Goal: Understand process/instructions

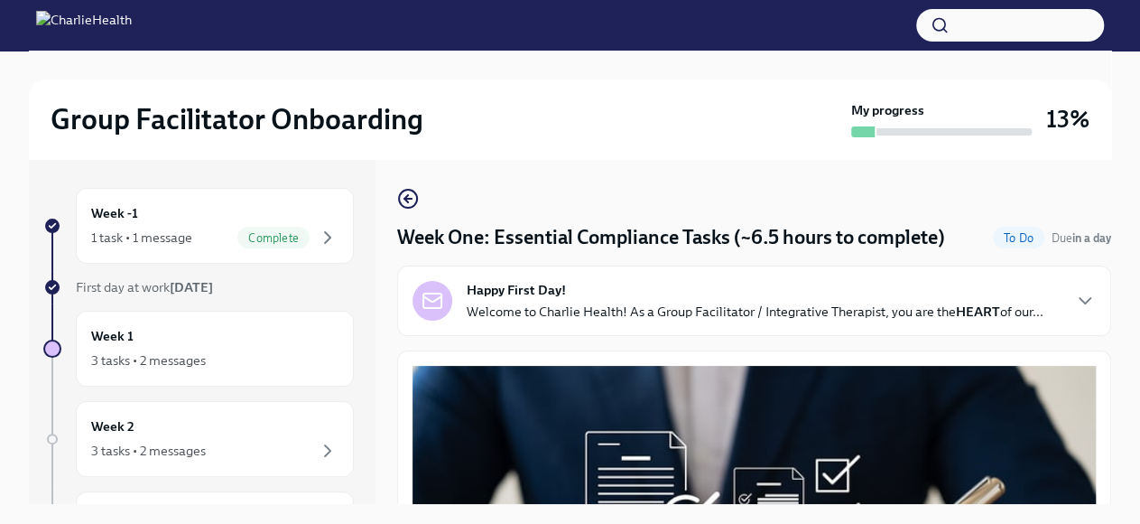
scroll to position [78, 0]
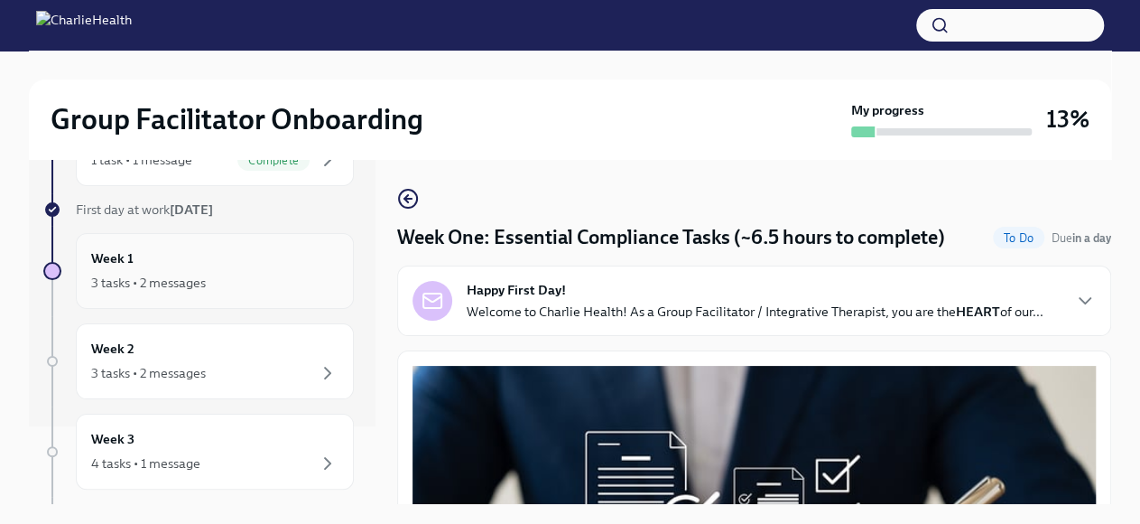
click at [193, 274] on div "3 tasks • 2 messages" at bounding box center [148, 283] width 115 height 18
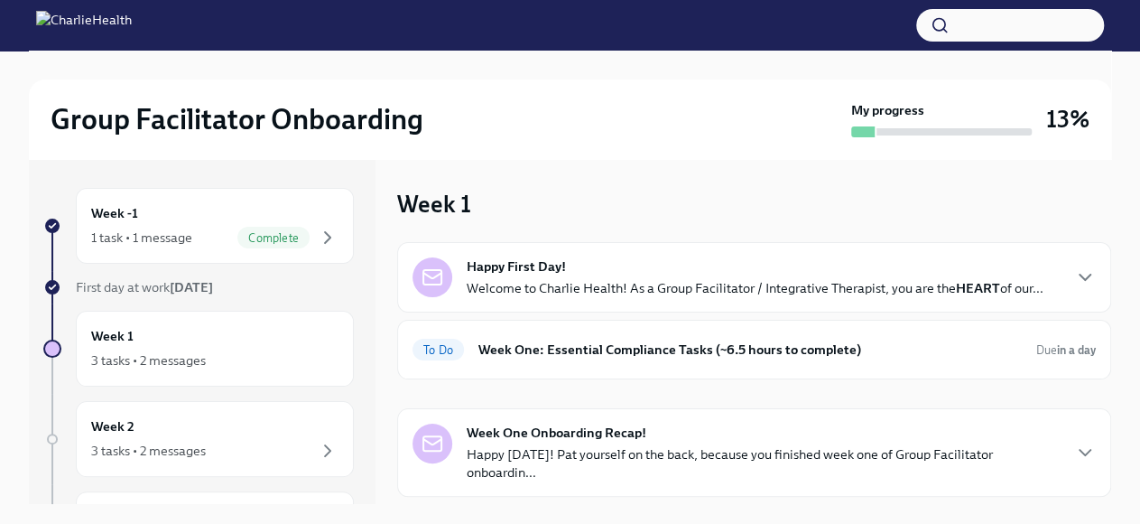
drag, startPoint x: 1111, startPoint y: 209, endPoint x: 1106, endPoint y: 230, distance: 22.3
click at [1115, 242] on div "Group Facilitator Onboarding My progress 13% Week -1 1 task • 1 message Complet…" at bounding box center [570, 417] width 1140 height 732
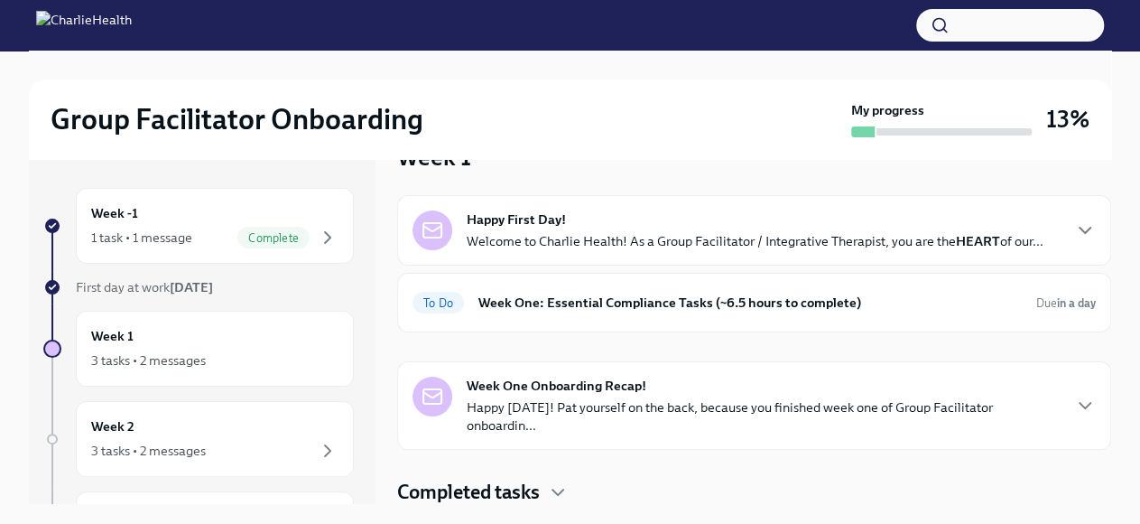
click at [496, 488] on h4 "Completed tasks" at bounding box center [468, 492] width 143 height 27
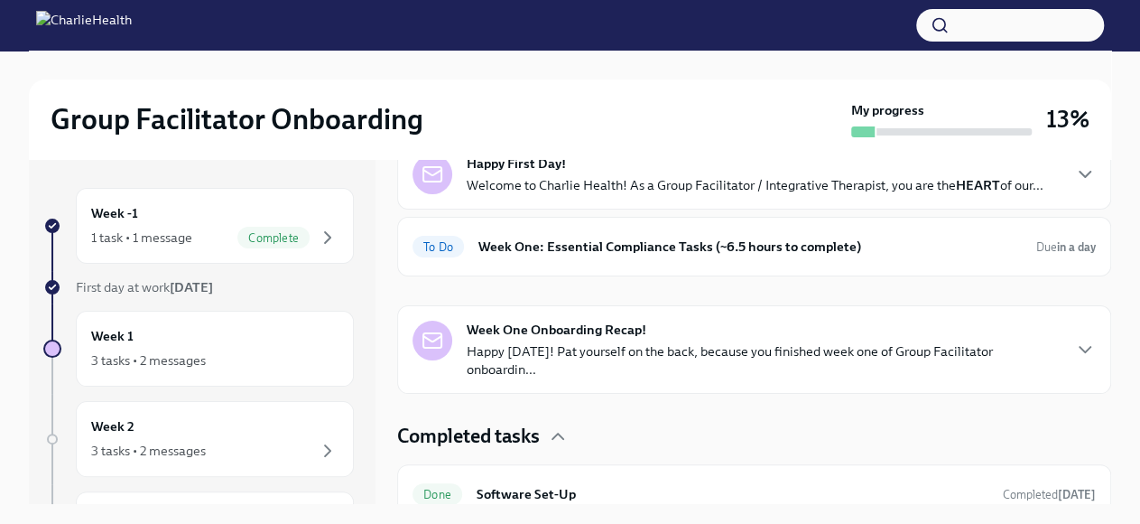
scroll to position [193, 0]
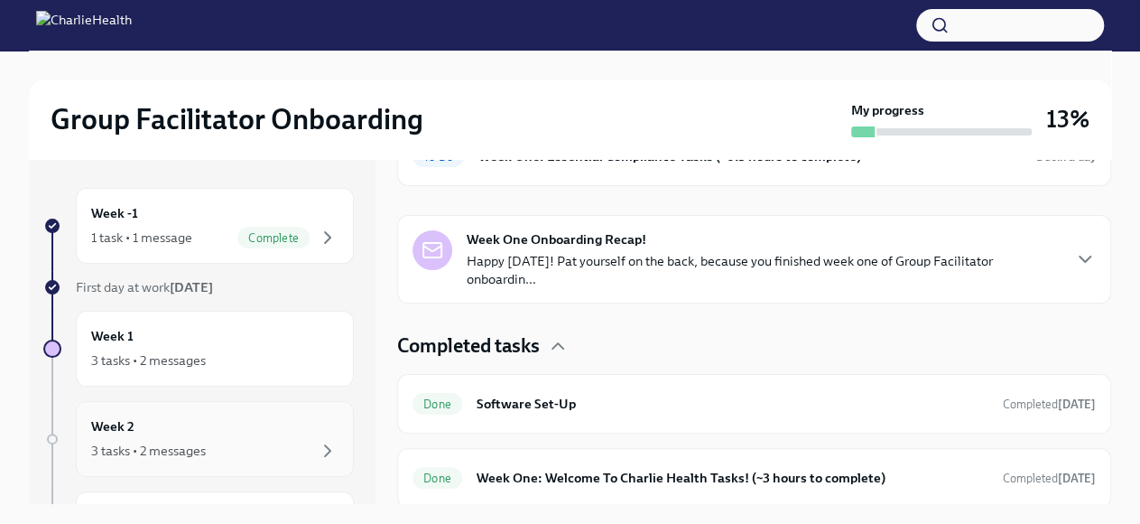
click at [273, 445] on div "3 tasks • 2 messages" at bounding box center [214, 451] width 247 height 22
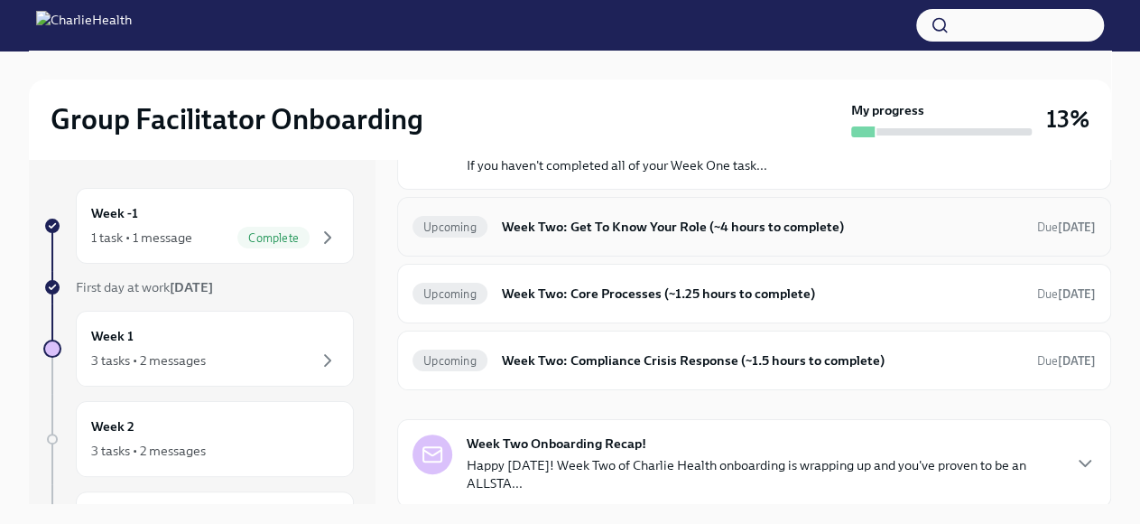
click at [677, 226] on h6 "Week Two: Get To Know Your Role (~4 hours to complete)" at bounding box center [762, 227] width 521 height 20
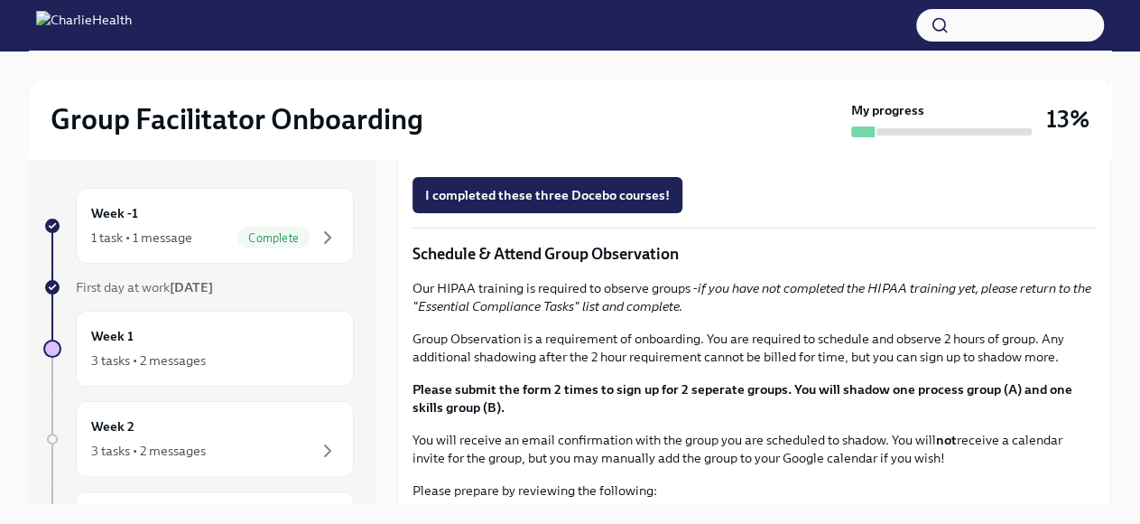
scroll to position [845, 0]
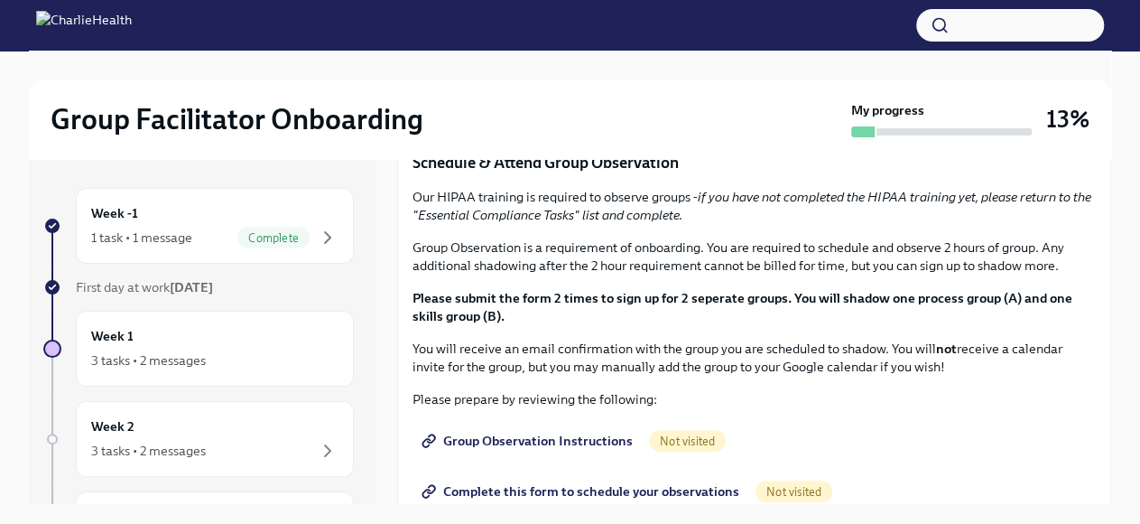
drag, startPoint x: 468, startPoint y: 341, endPoint x: 762, endPoint y: 353, distance: 294.6
copy p "[URL][DOMAIN_NAME][PERSON_NAME]"
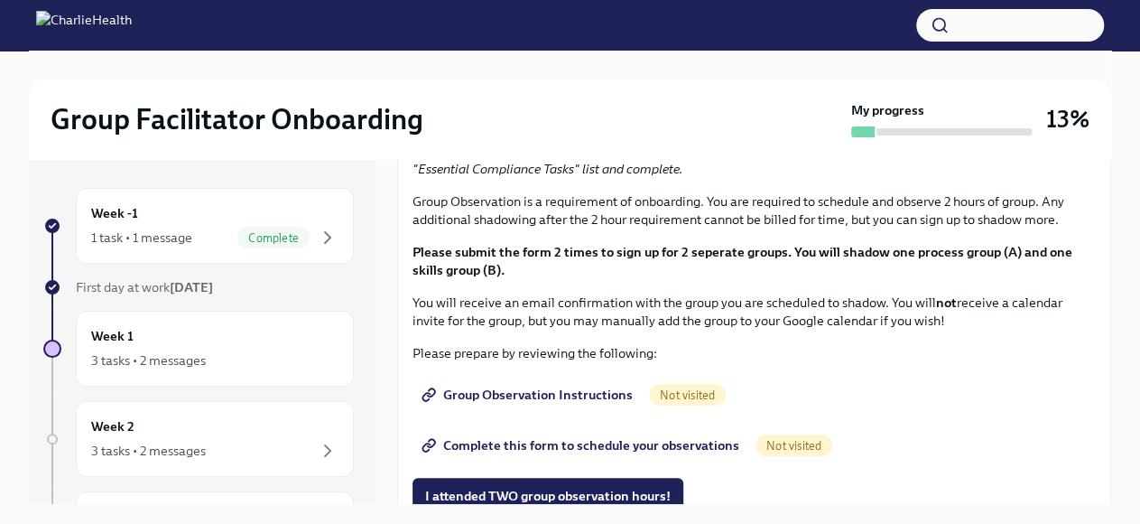
scroll to position [939, 0]
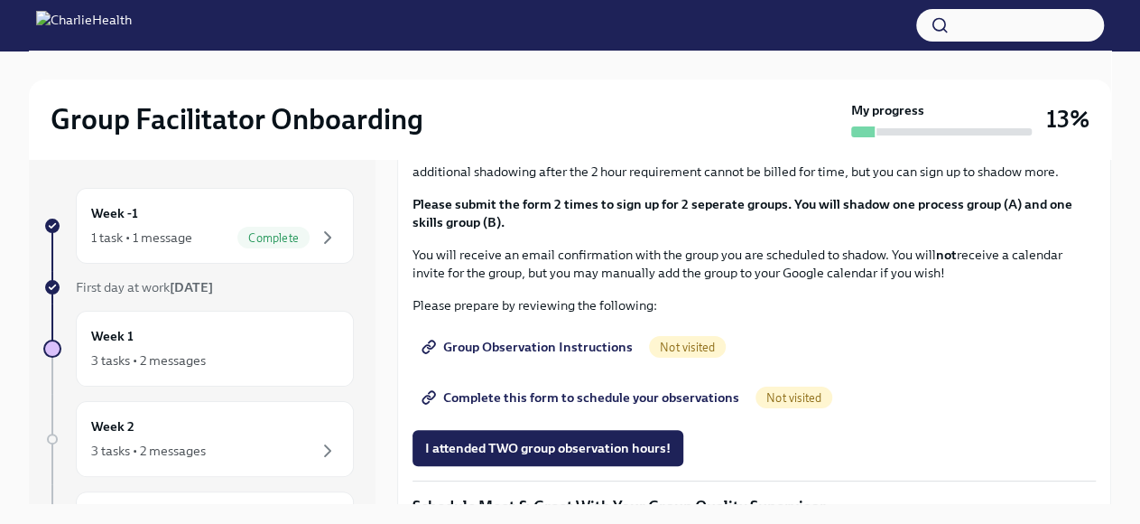
click at [20, 489] on div "Group Facilitator Onboarding My progress 13% Week -1 1 task • 1 message Complet…" at bounding box center [570, 303] width 1140 height 504
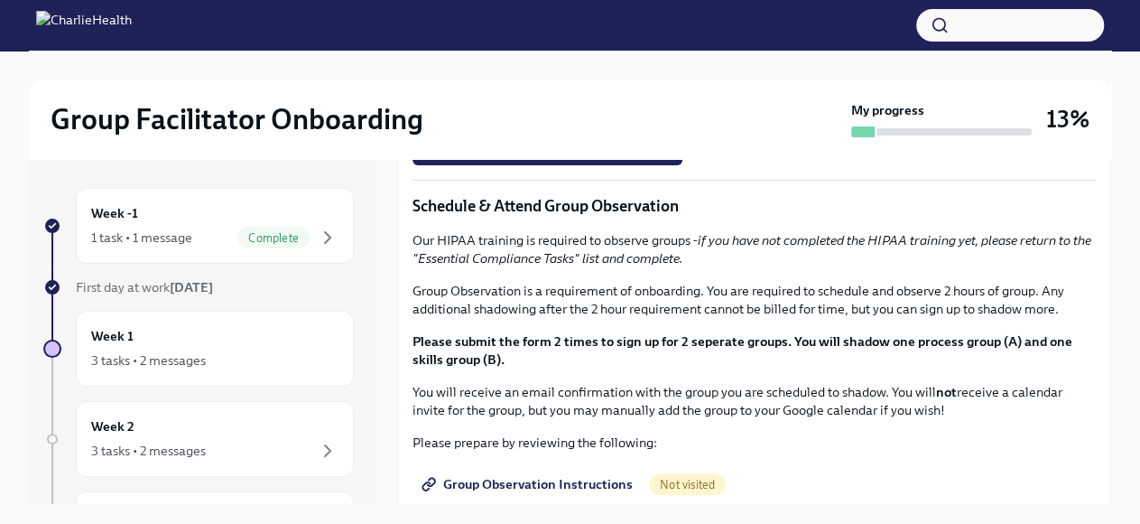
scroll to position [798, 0]
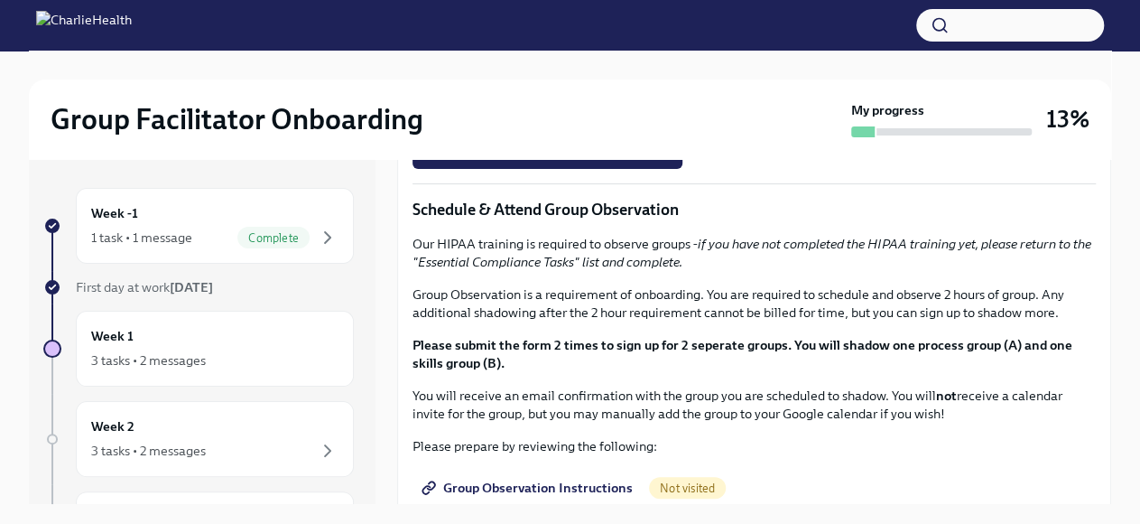
click at [1100, 321] on div "Week Two: Get To Know Your Role (~4 hours to complete) Upcoming Due [DATE] Happ…" at bounding box center [754, 331] width 714 height 345
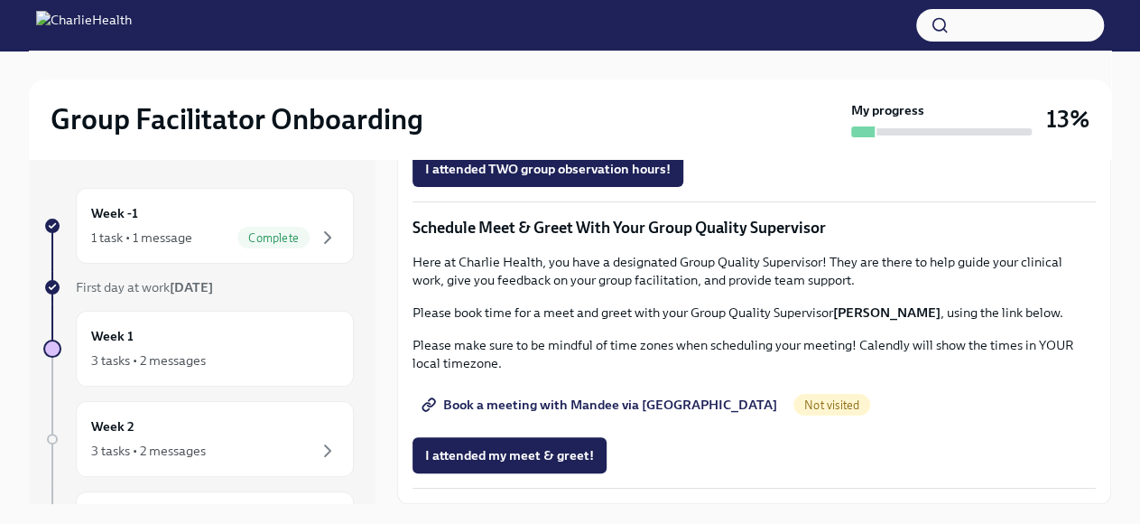
scroll to position [1445, 0]
